Goal: Transaction & Acquisition: Purchase product/service

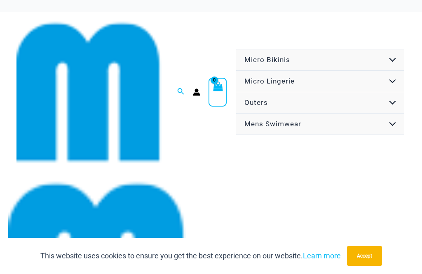
click at [401, 51] on button "Menu Toggle" at bounding box center [390, 60] width 25 height 22
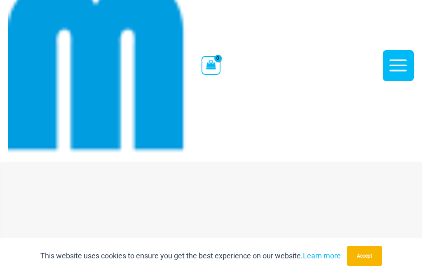
scroll to position [649, 0]
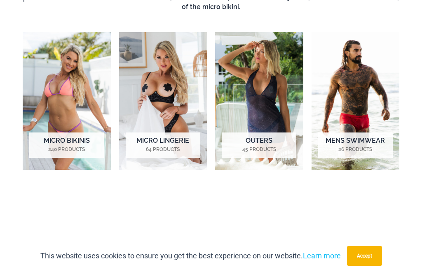
click at [70, 100] on img "Visit product category Micro Bikinis" at bounding box center [67, 101] width 88 height 138
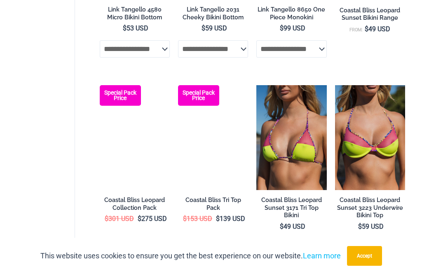
scroll to position [1736, 0]
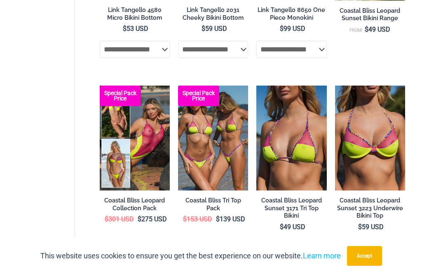
click at [178, 86] on img at bounding box center [178, 86] width 0 height 0
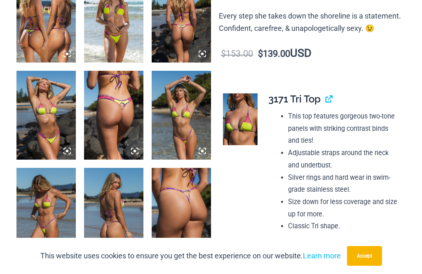
scroll to position [704, 0]
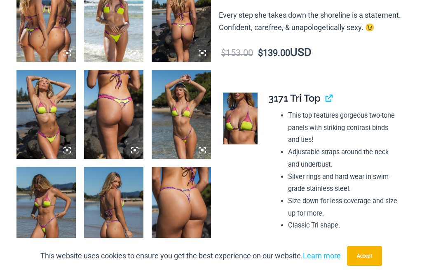
click at [335, 249] on span "x-small" at bounding box center [332, 252] width 16 height 6
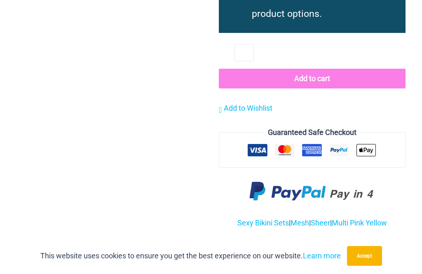
scroll to position [1527, 0]
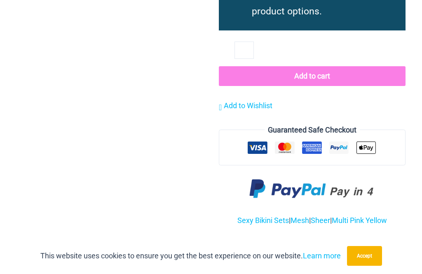
click at [346, 239] on li "Sizing Guide" at bounding box center [344, 249] width 57 height 21
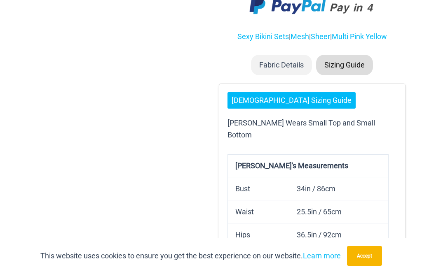
scroll to position [1710, 0]
